Goal: Task Accomplishment & Management: Manage account settings

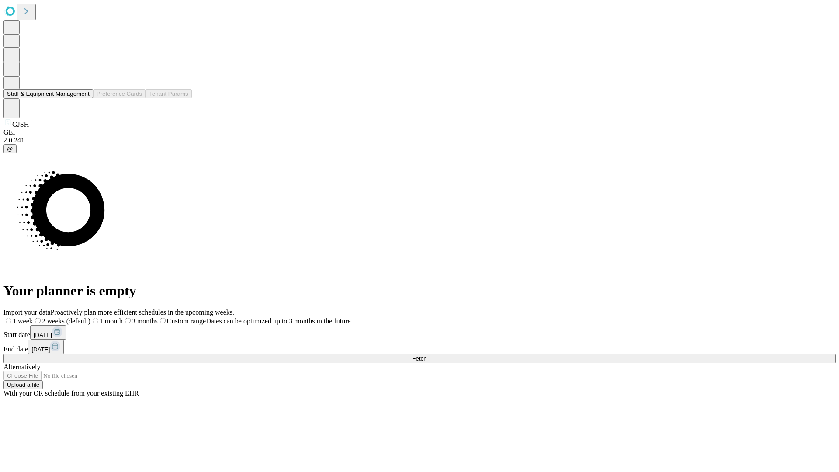
click at [84, 98] on button "Staff & Equipment Management" at bounding box center [48, 93] width 90 height 9
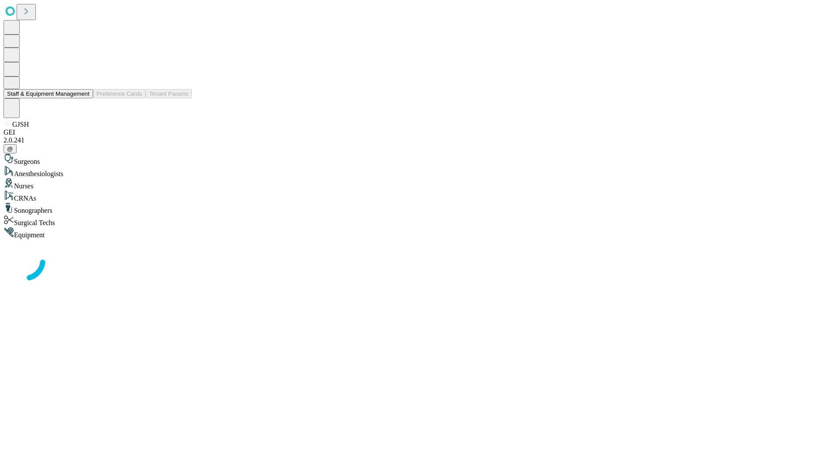
click at [84, 98] on button "Staff & Equipment Management" at bounding box center [48, 93] width 90 height 9
